Goal: Obtain resource: Download file/media

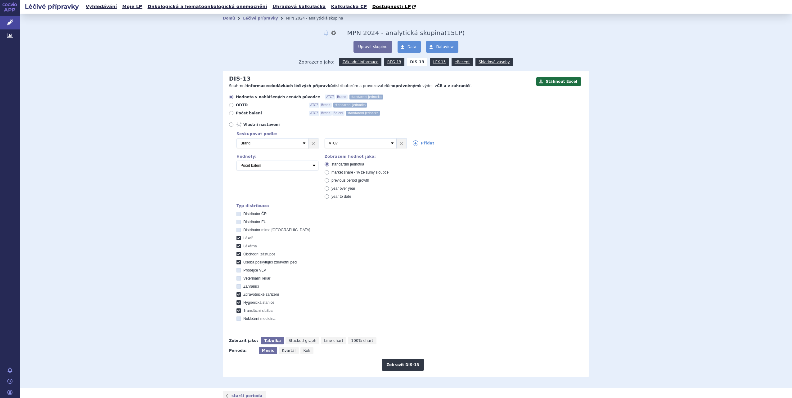
scroll to position [18, 0]
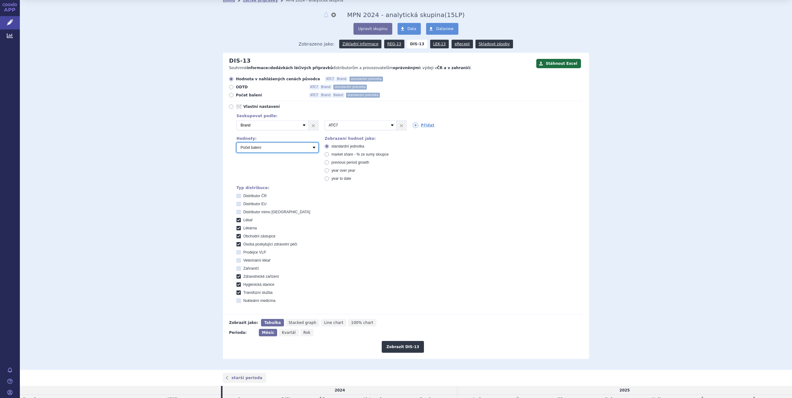
click at [313, 147] on select "Počet balení Hodnota v nahlášených cenách původce [DIS-13] Hodnota v maximálníc…" at bounding box center [277, 148] width 82 height 10
select select "disExFactoryPrice"
click at [236, 143] on select "Počet balení Hodnota v nahlášených cenách původce [DIS-13] Hodnota v maximálníc…" at bounding box center [277, 148] width 82 height 10
click at [312, 147] on select "Počet balení Hodnota v nahlášených cenách původce [DIS-13] Hodnota v maximálníc…" at bounding box center [277, 148] width 82 height 10
click at [236, 143] on select "Počet balení Hodnota v nahlášených cenách původce [DIS-13] Hodnota v maximálníc…" at bounding box center [277, 148] width 82 height 10
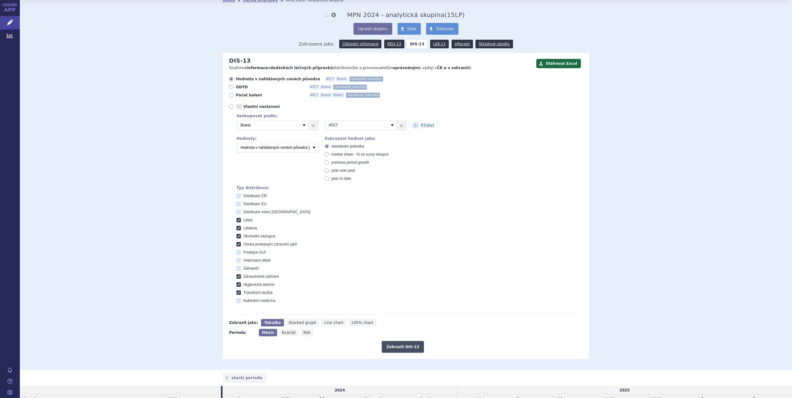
click at [392, 348] on button "Zobrazit DIS-13" at bounding box center [403, 347] width 42 height 12
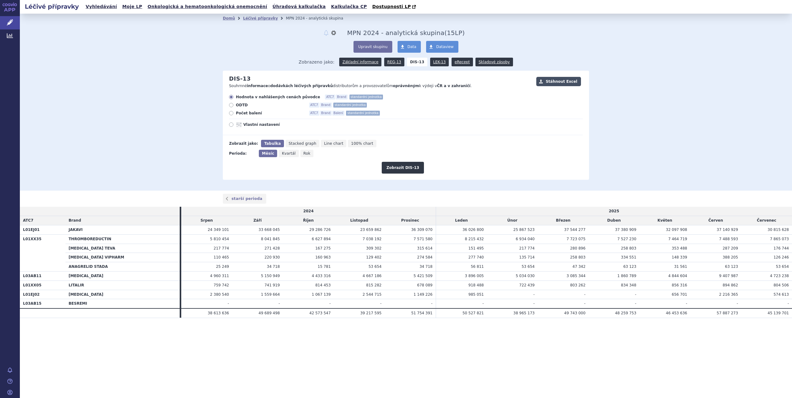
click at [558, 82] on button "Stáhnout Excel" at bounding box center [558, 81] width 45 height 9
